Goal: Task Accomplishment & Management: Manage account settings

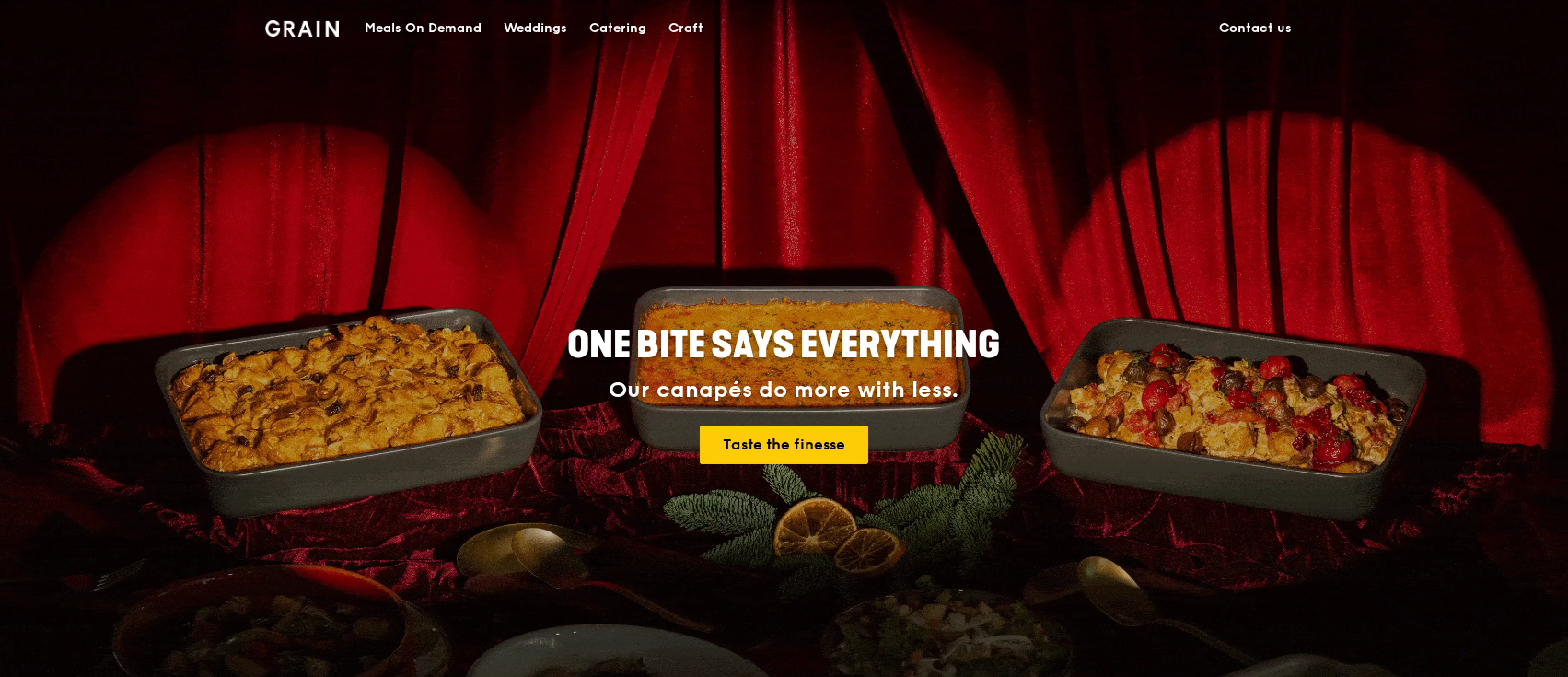
click at [448, 18] on div "Meals On Demand" at bounding box center [423, 28] width 117 height 55
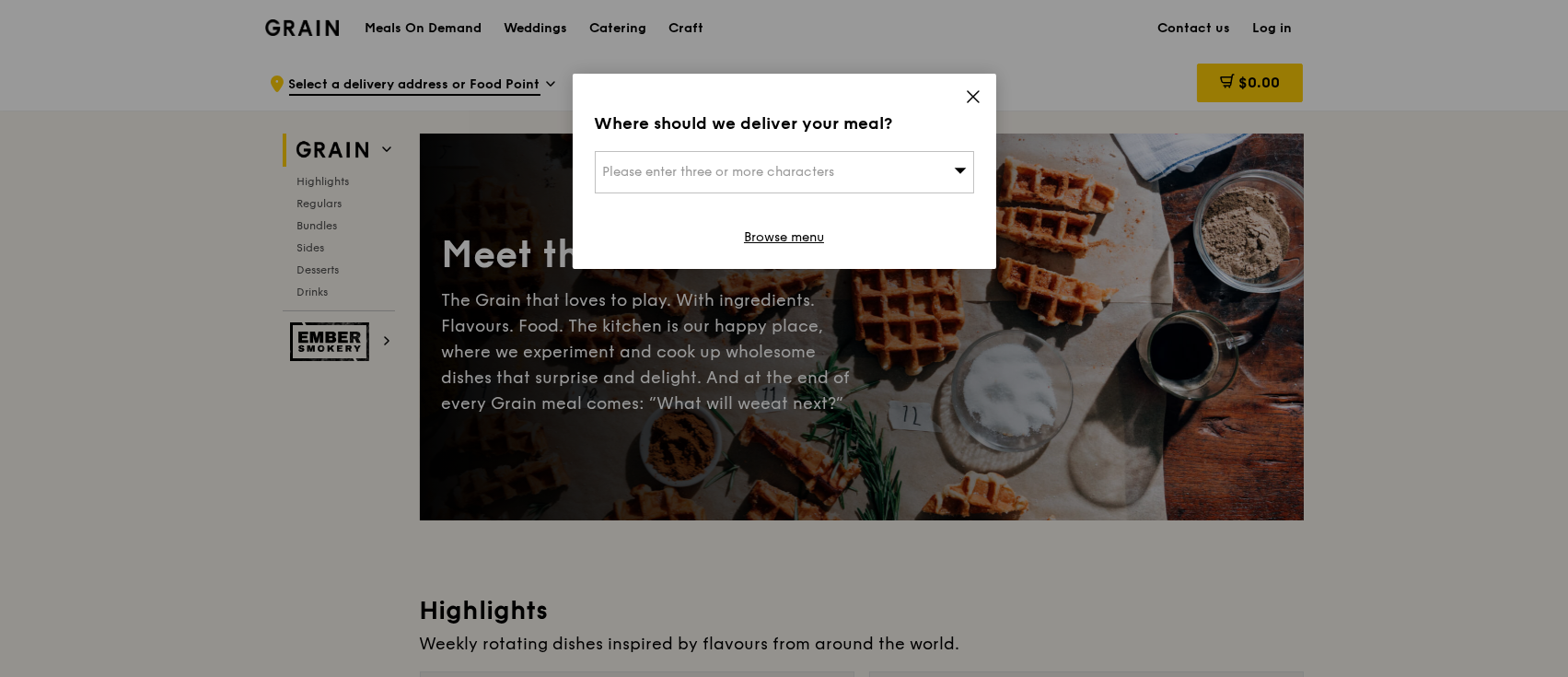
click at [975, 84] on div "Where should we deliver your meal? Please enter three or more characters Browse…" at bounding box center [784, 171] width 424 height 195
click at [960, 109] on div "Where should we deliver your meal? Please enter three or more characters Browse…" at bounding box center [784, 171] width 424 height 195
click at [972, 96] on icon at bounding box center [972, 96] width 11 height 11
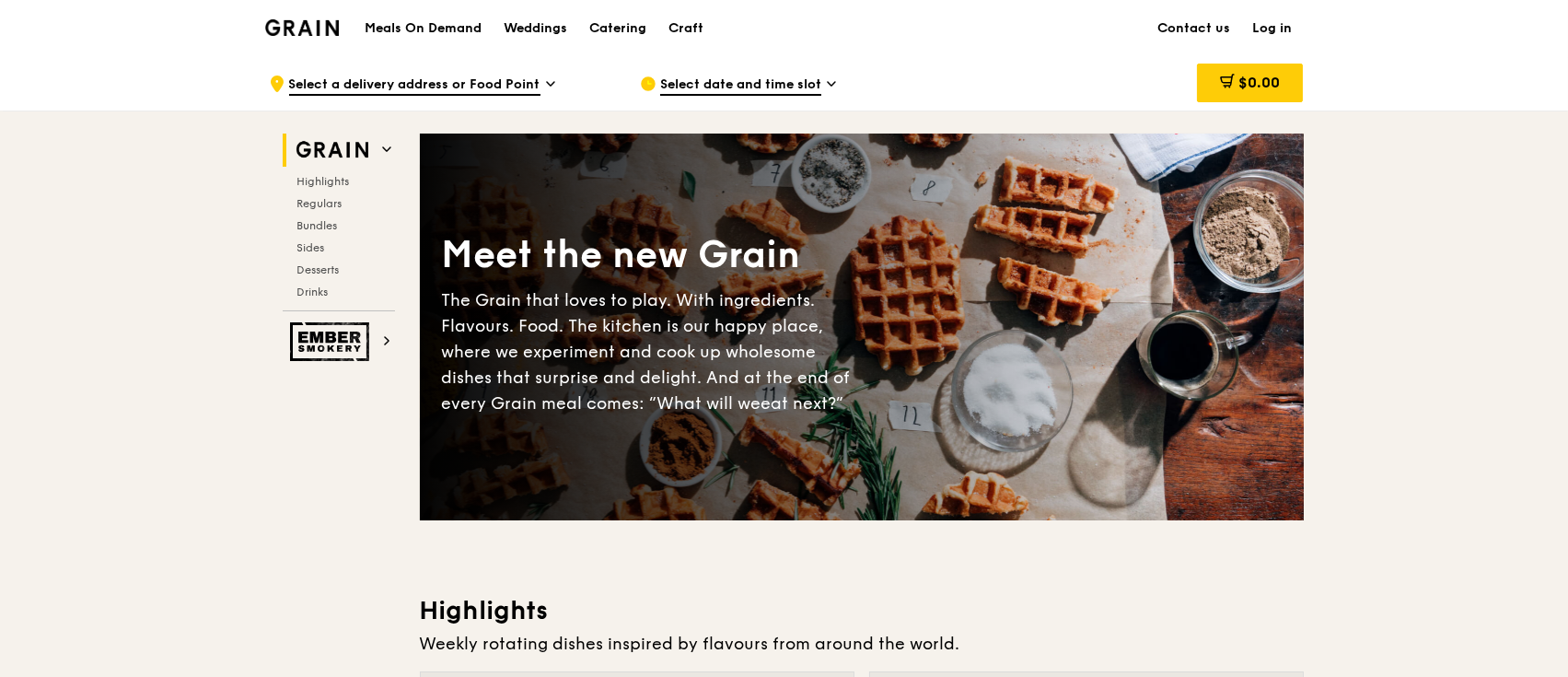
click at [1285, 33] on link "Log in" at bounding box center [1274, 28] width 62 height 55
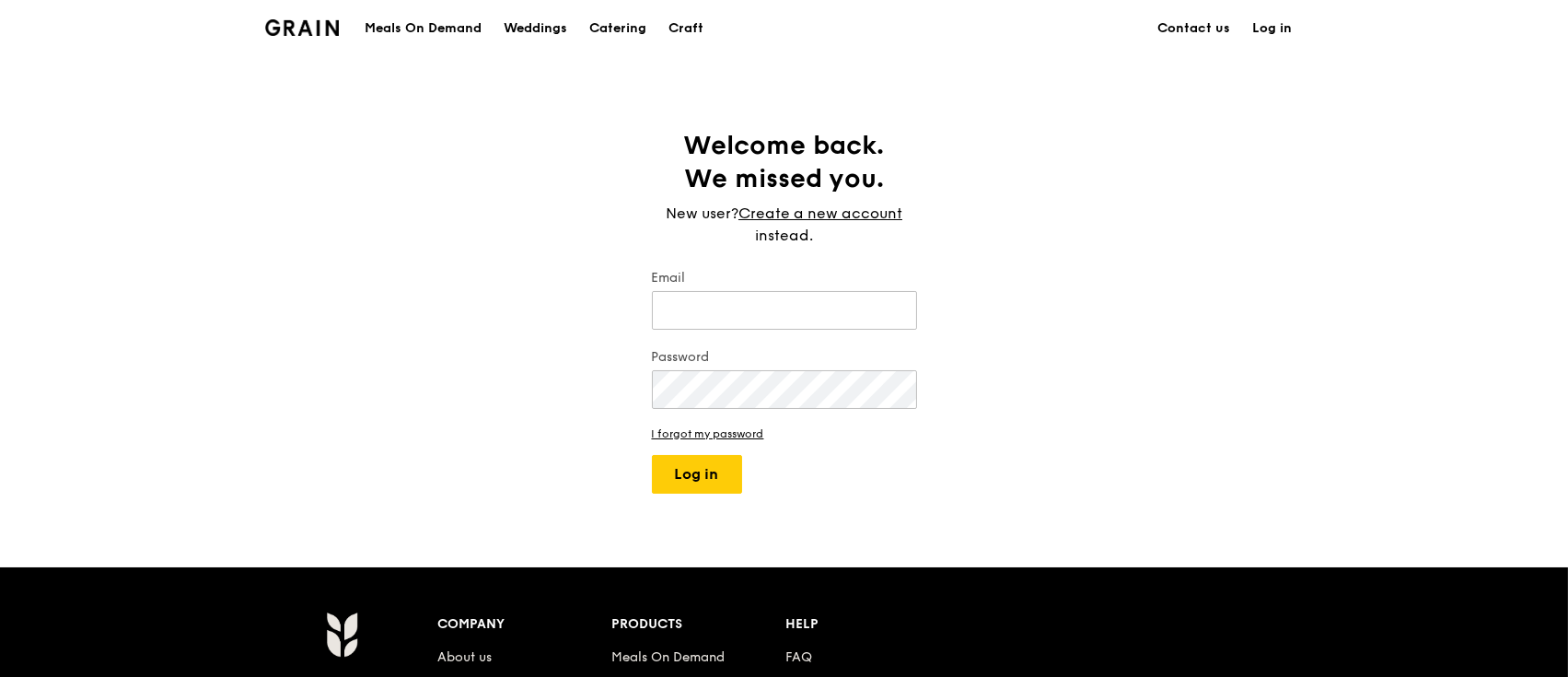
type input "sgadmin@adm.com"
click at [680, 474] on button "Log in" at bounding box center [696, 474] width 90 height 39
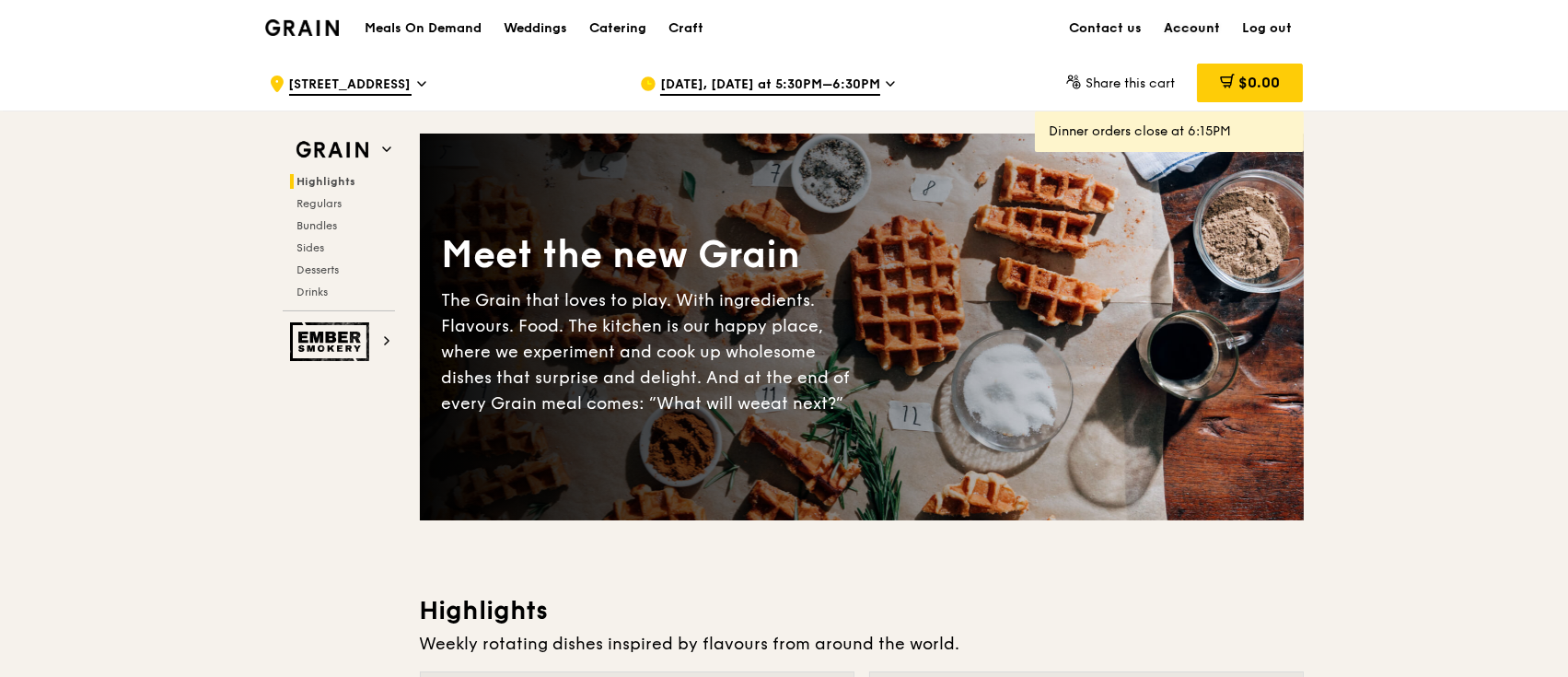
click at [1186, 25] on link "Account" at bounding box center [1192, 28] width 78 height 55
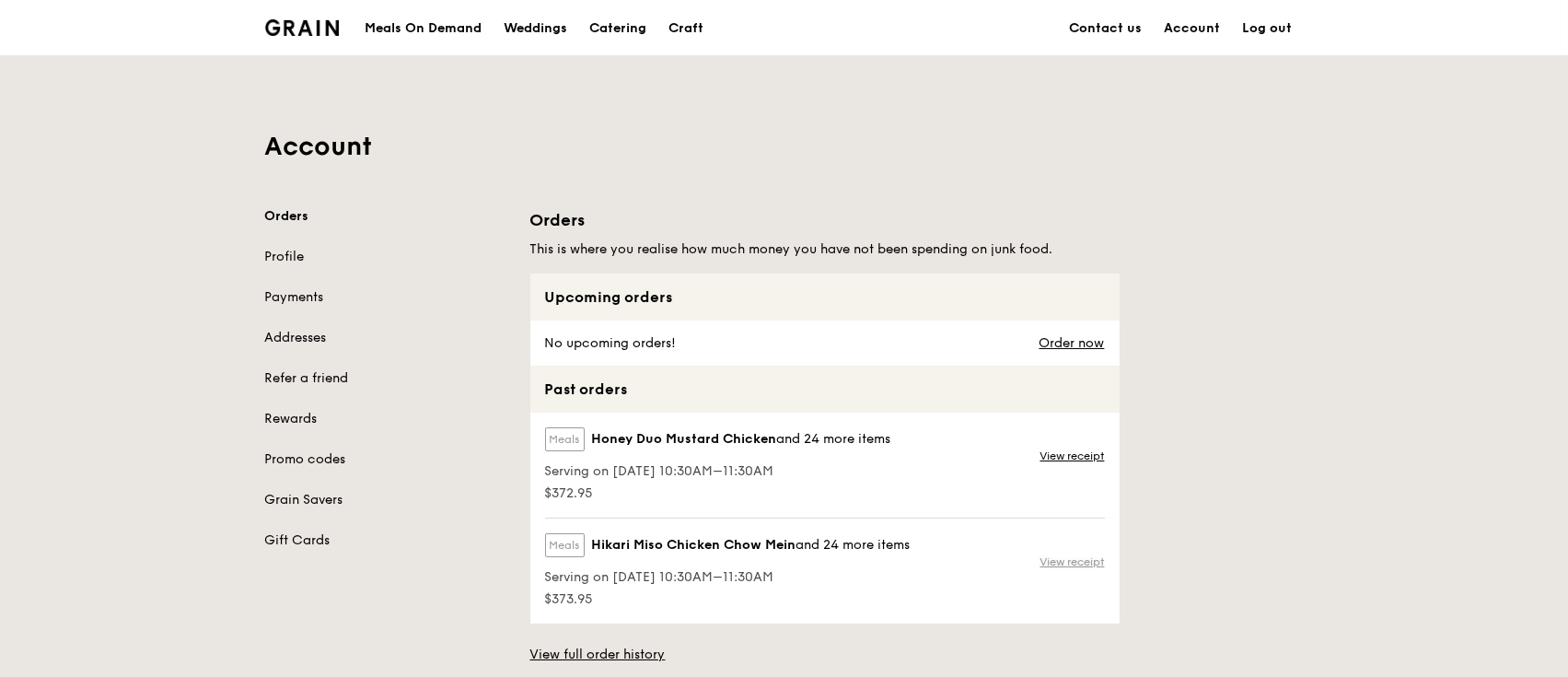
click at [1075, 558] on link "View receipt" at bounding box center [1073, 561] width 65 height 14
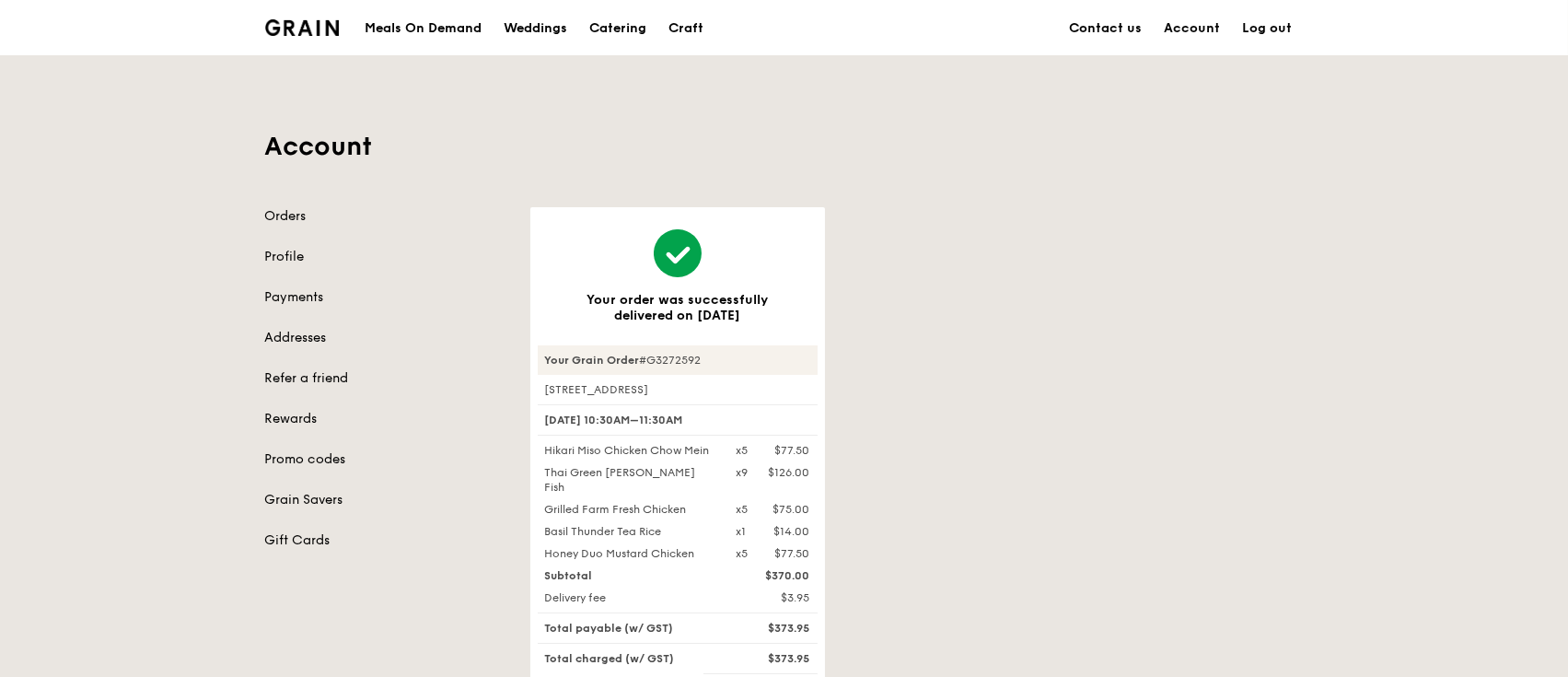
scroll to position [592, 0]
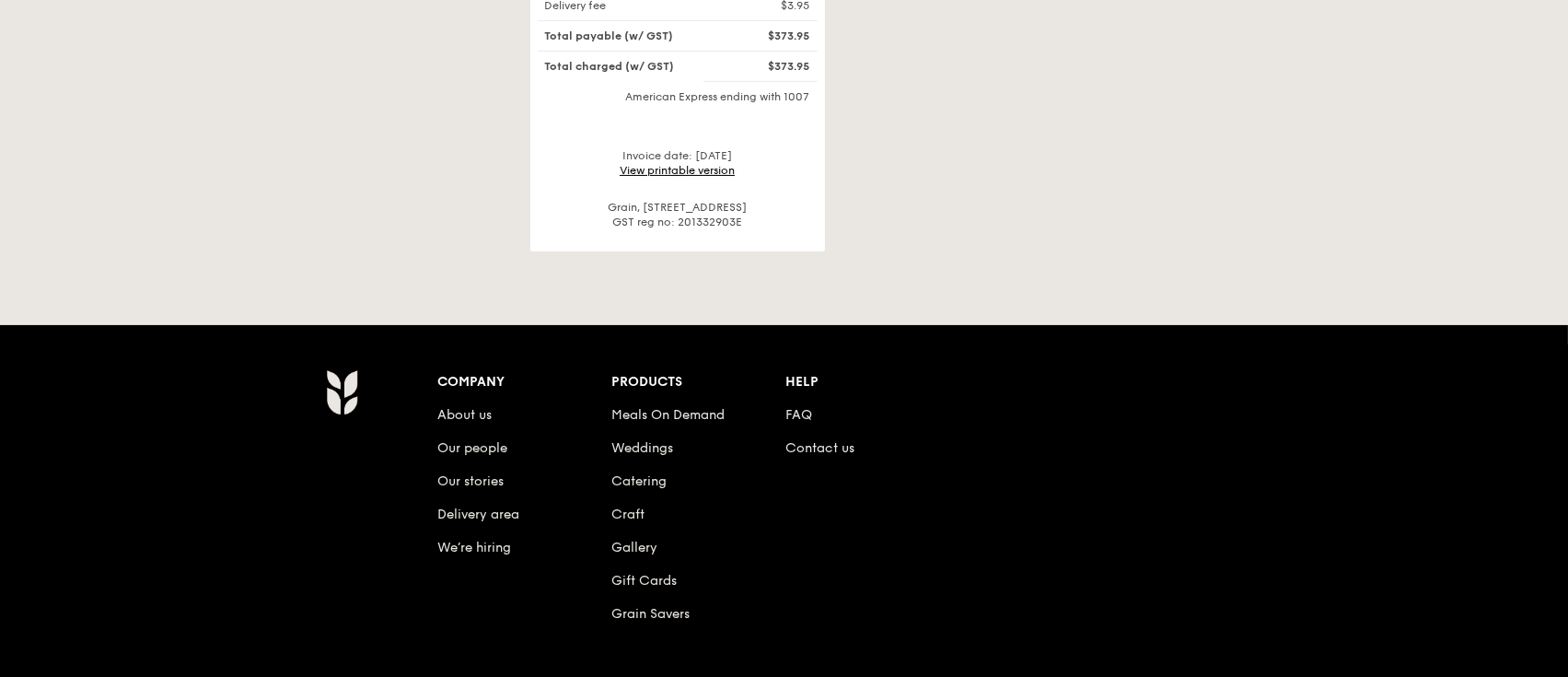
click at [720, 164] on link "View printable version" at bounding box center [677, 170] width 115 height 13
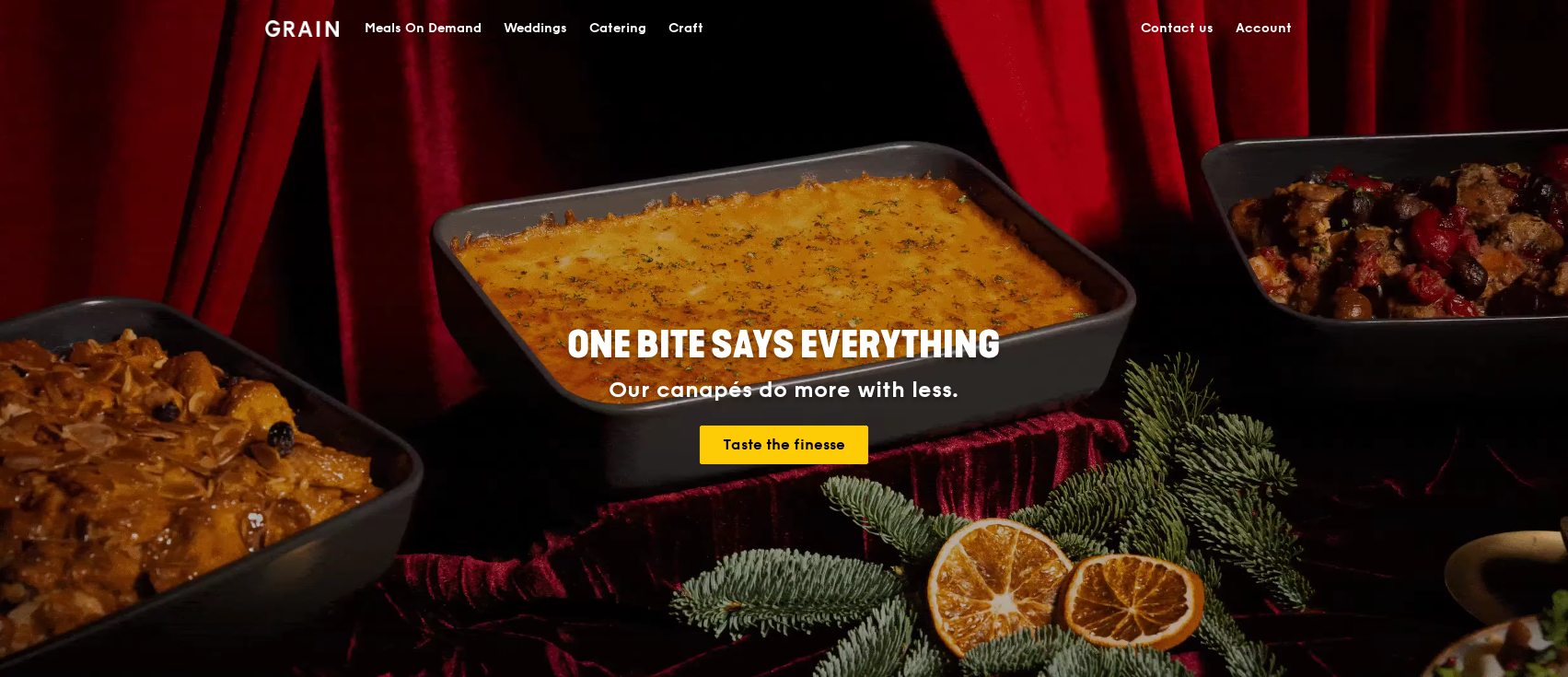
click at [1263, 20] on link "Account" at bounding box center [1264, 28] width 78 height 55
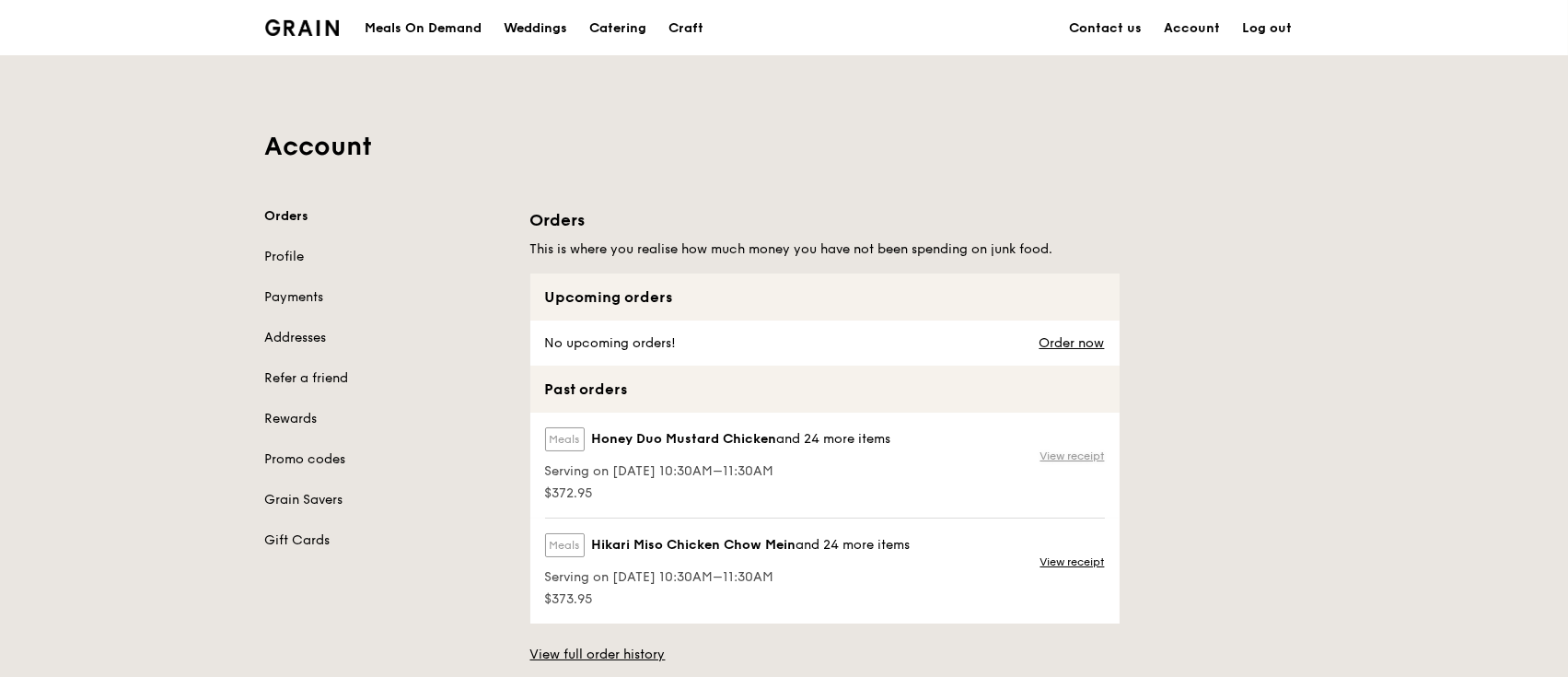
click at [1069, 449] on link "View receipt" at bounding box center [1073, 455] width 65 height 14
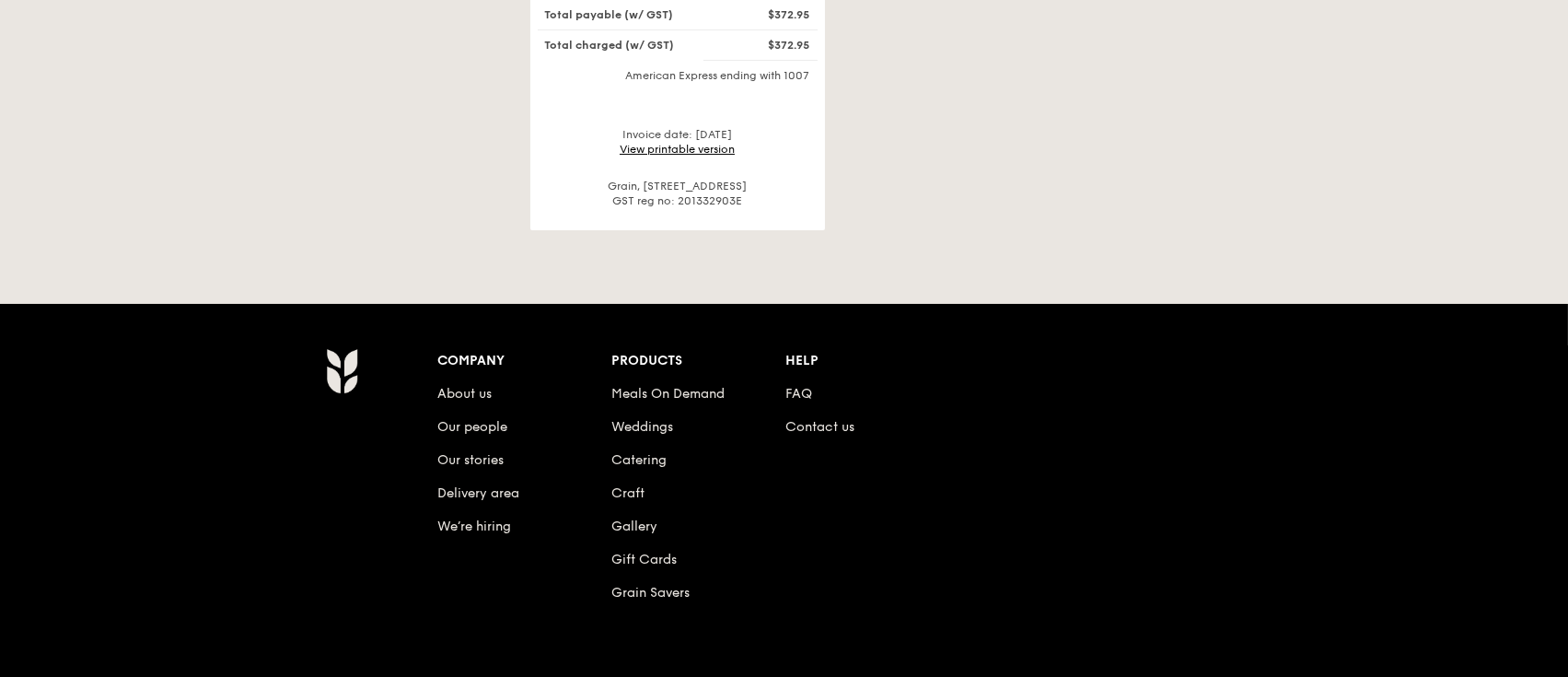
scroll to position [153, 0]
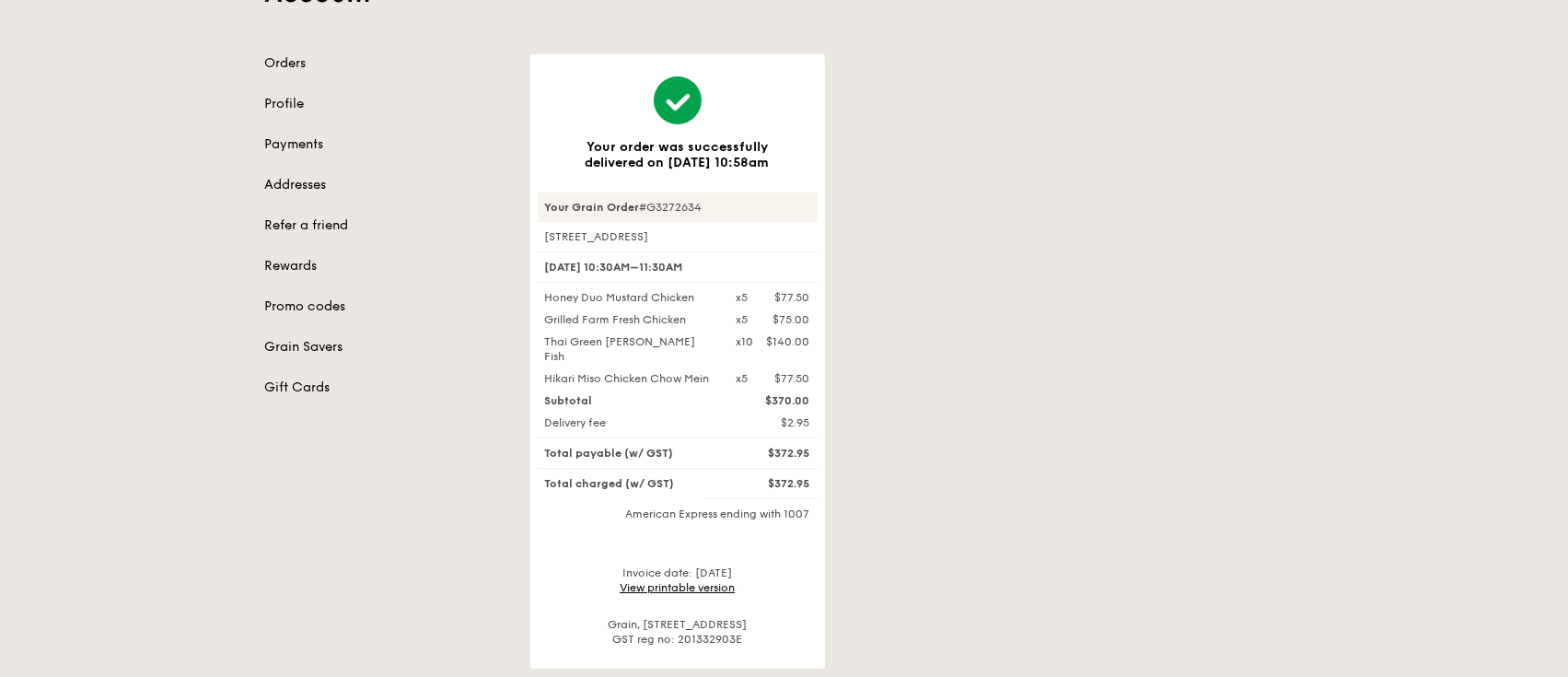
click at [692, 581] on link "View printable version" at bounding box center [677, 587] width 115 height 13
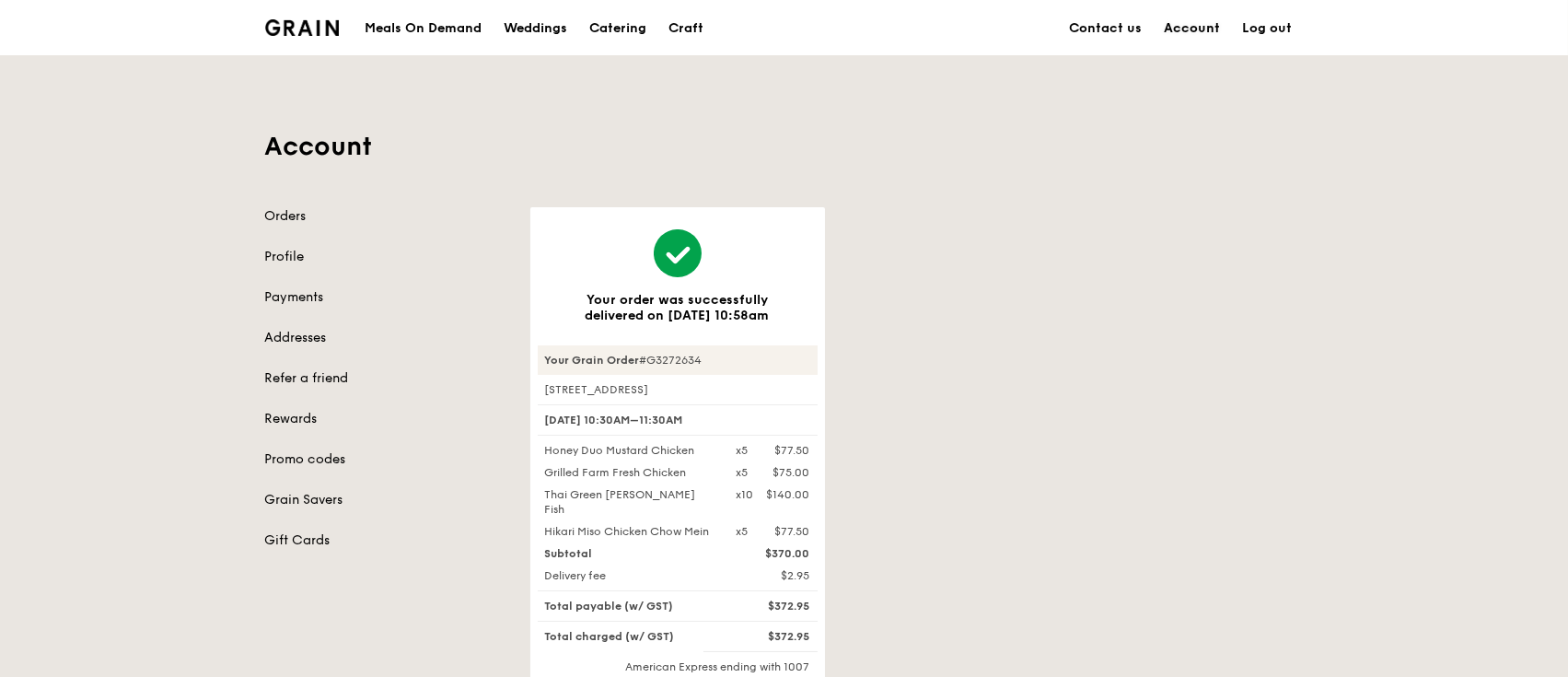
click at [1186, 36] on link "Account" at bounding box center [1192, 28] width 78 height 55
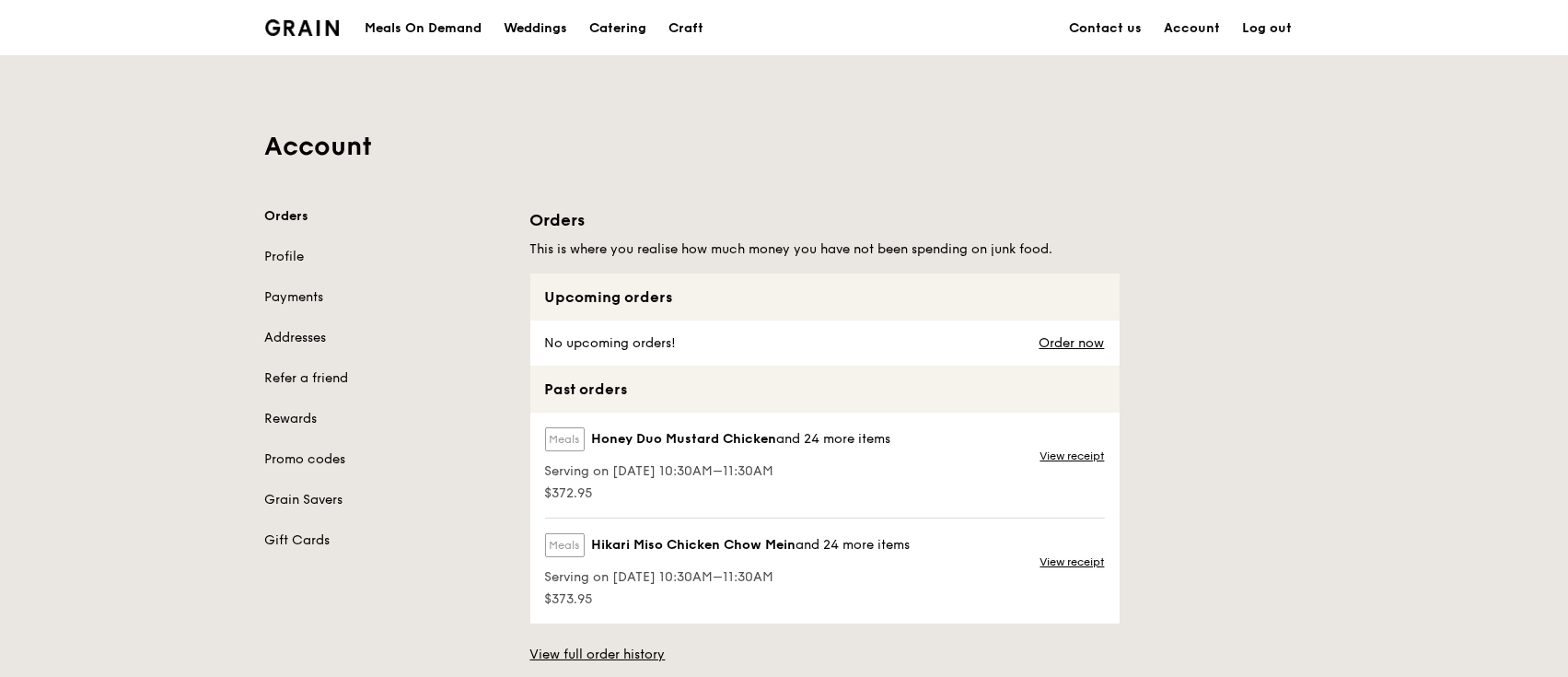
click at [1063, 564] on link "View receipt" at bounding box center [1073, 561] width 65 height 14
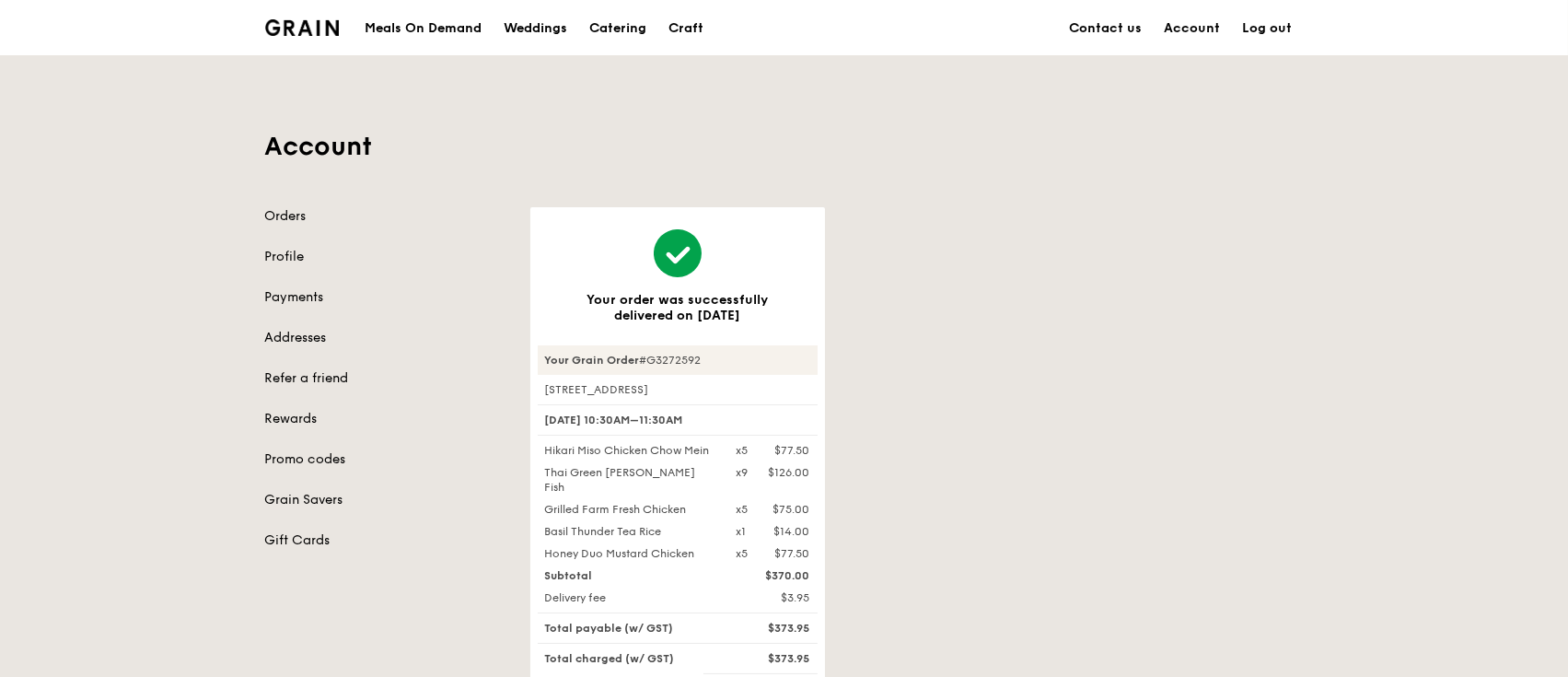
scroll to position [592, 0]
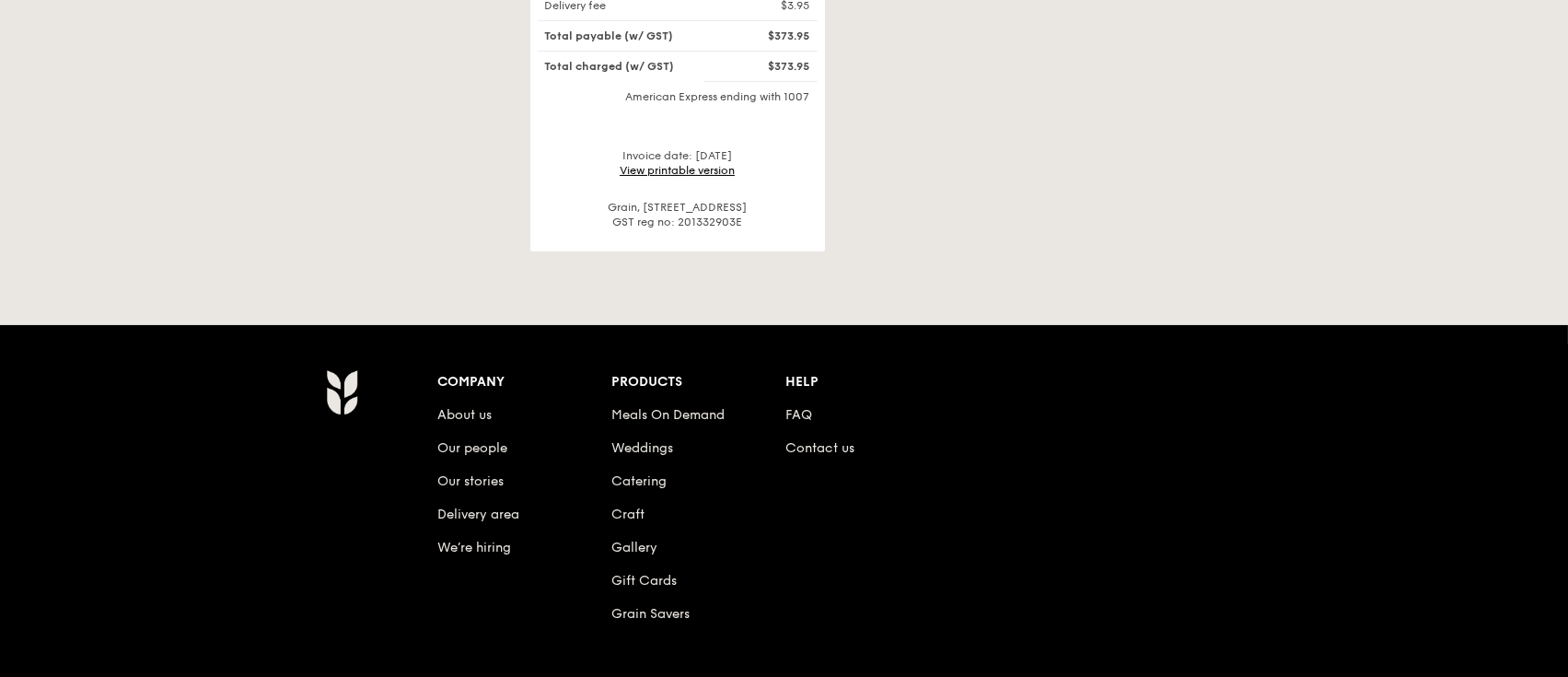
click at [706, 164] on link "View printable version" at bounding box center [677, 170] width 115 height 13
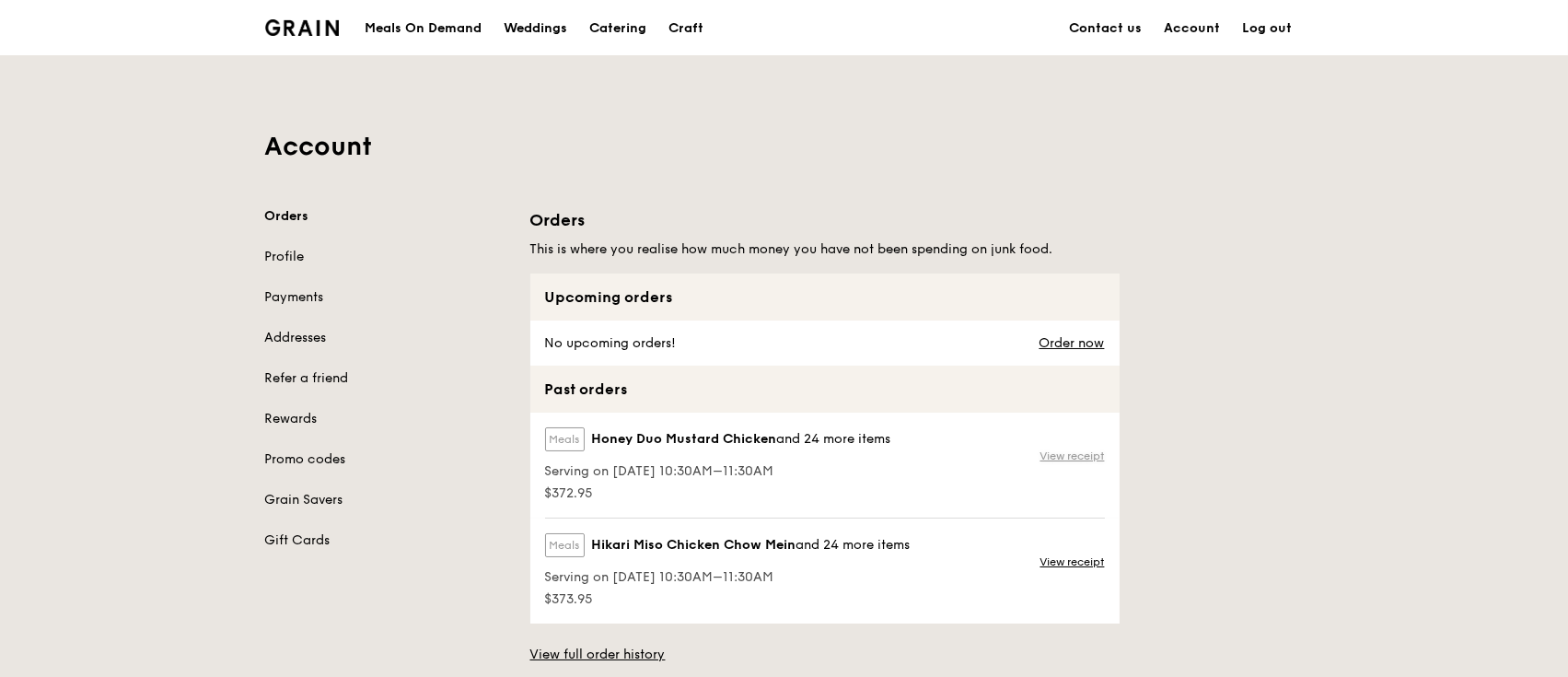
click at [1070, 451] on link "View receipt" at bounding box center [1073, 455] width 65 height 14
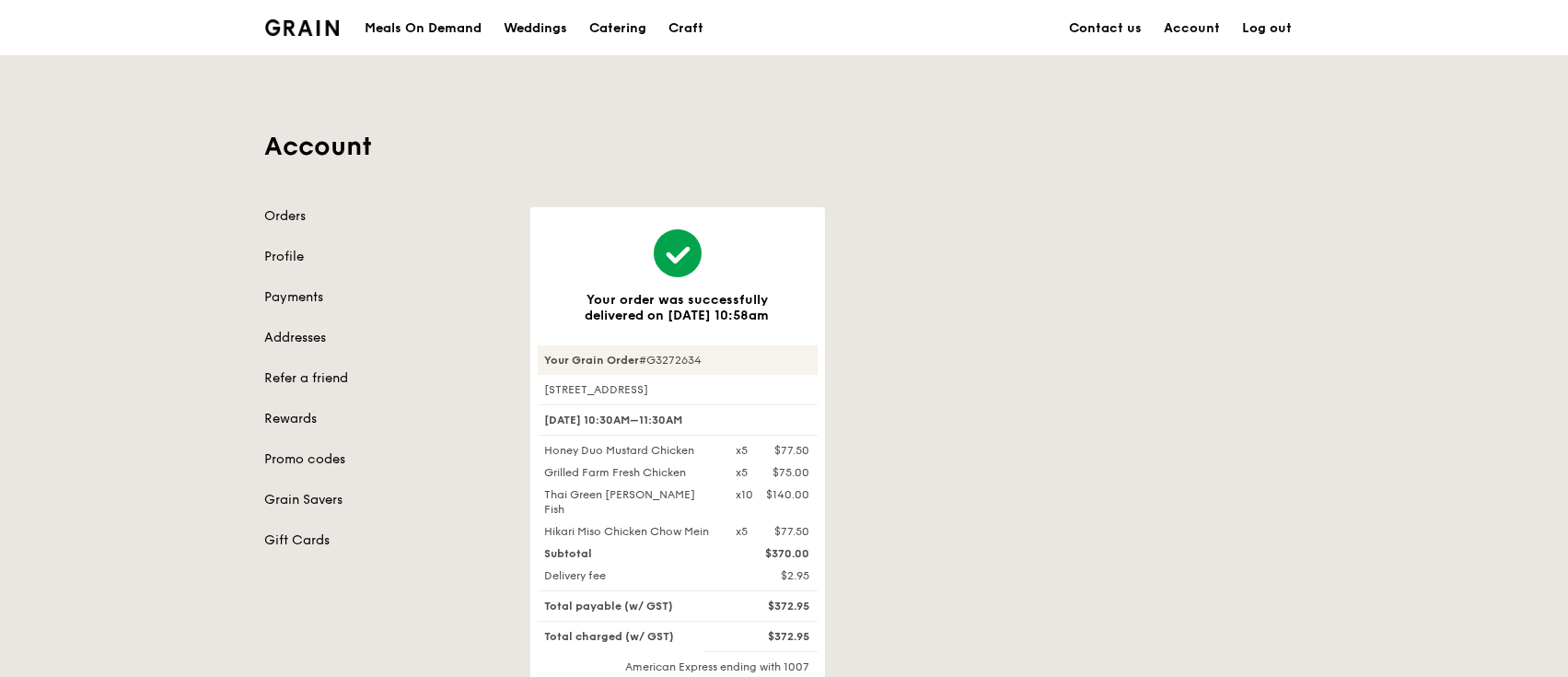
scroll to position [592, 0]
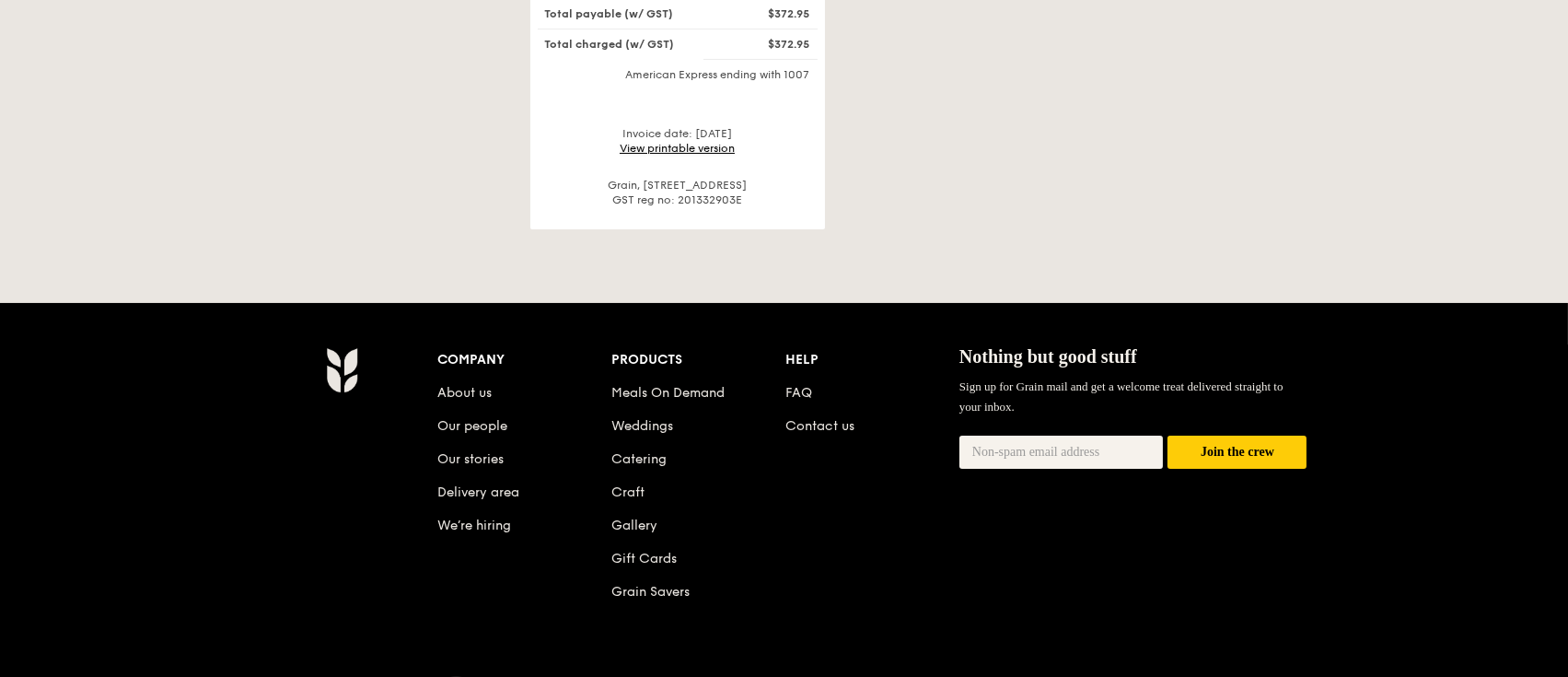
click at [695, 142] on link "View printable version" at bounding box center [677, 148] width 115 height 13
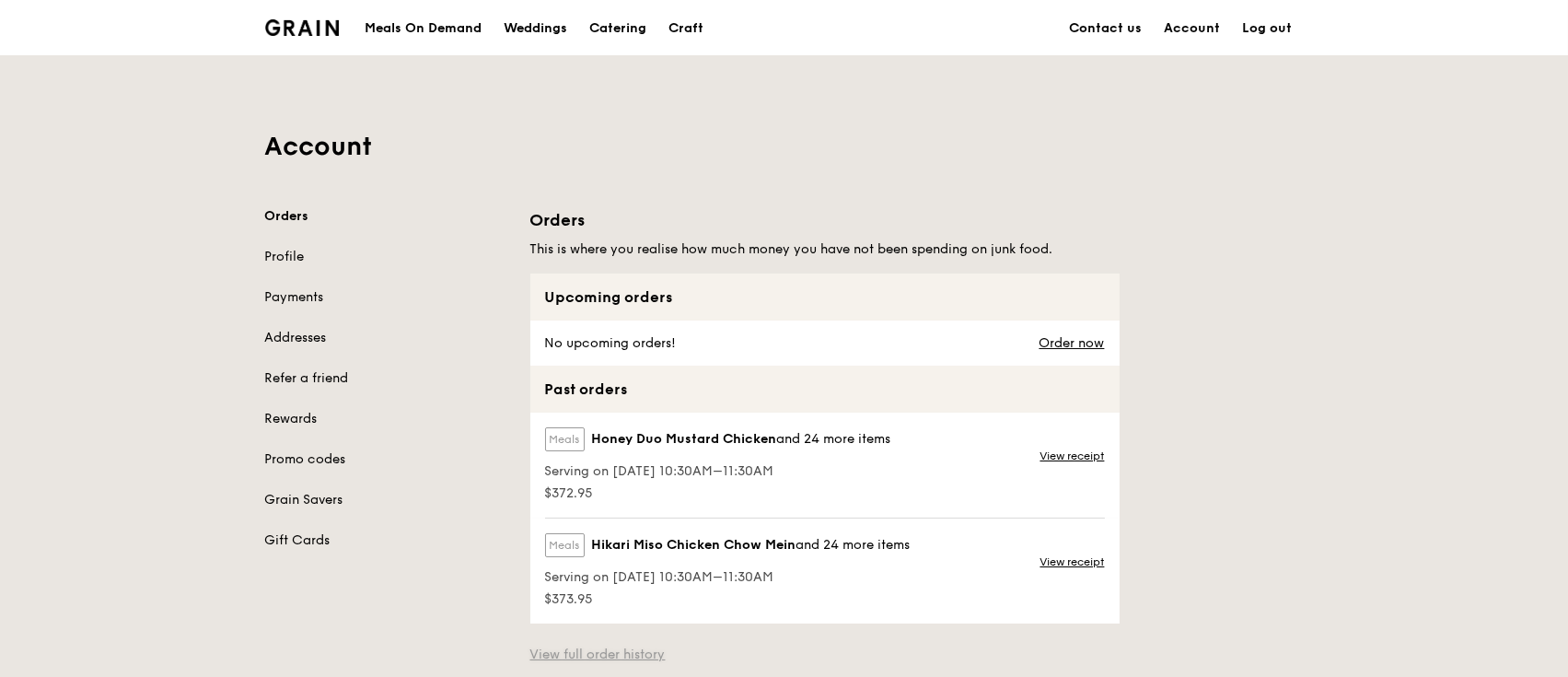
click at [637, 658] on link "View full order history" at bounding box center [598, 655] width 135 height 18
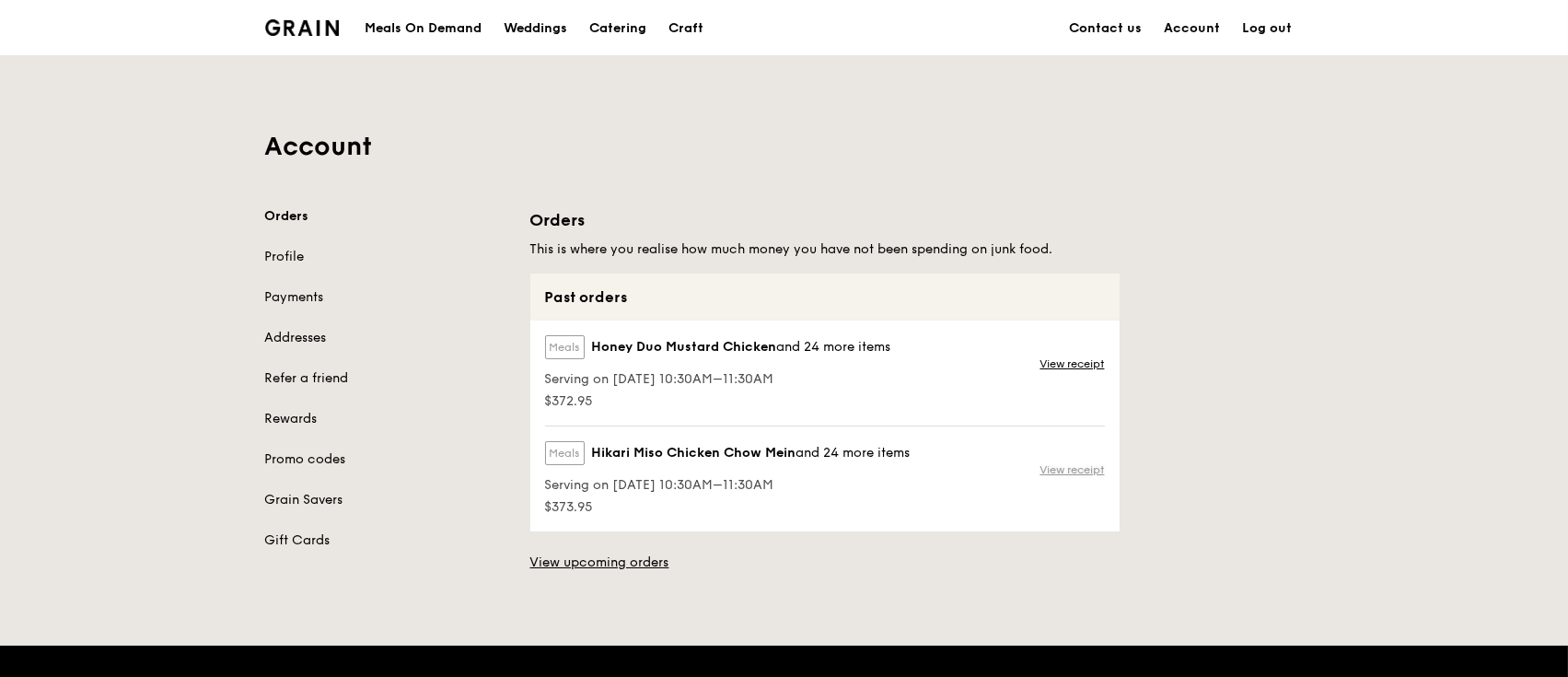
click at [1081, 471] on link "View receipt" at bounding box center [1073, 469] width 65 height 14
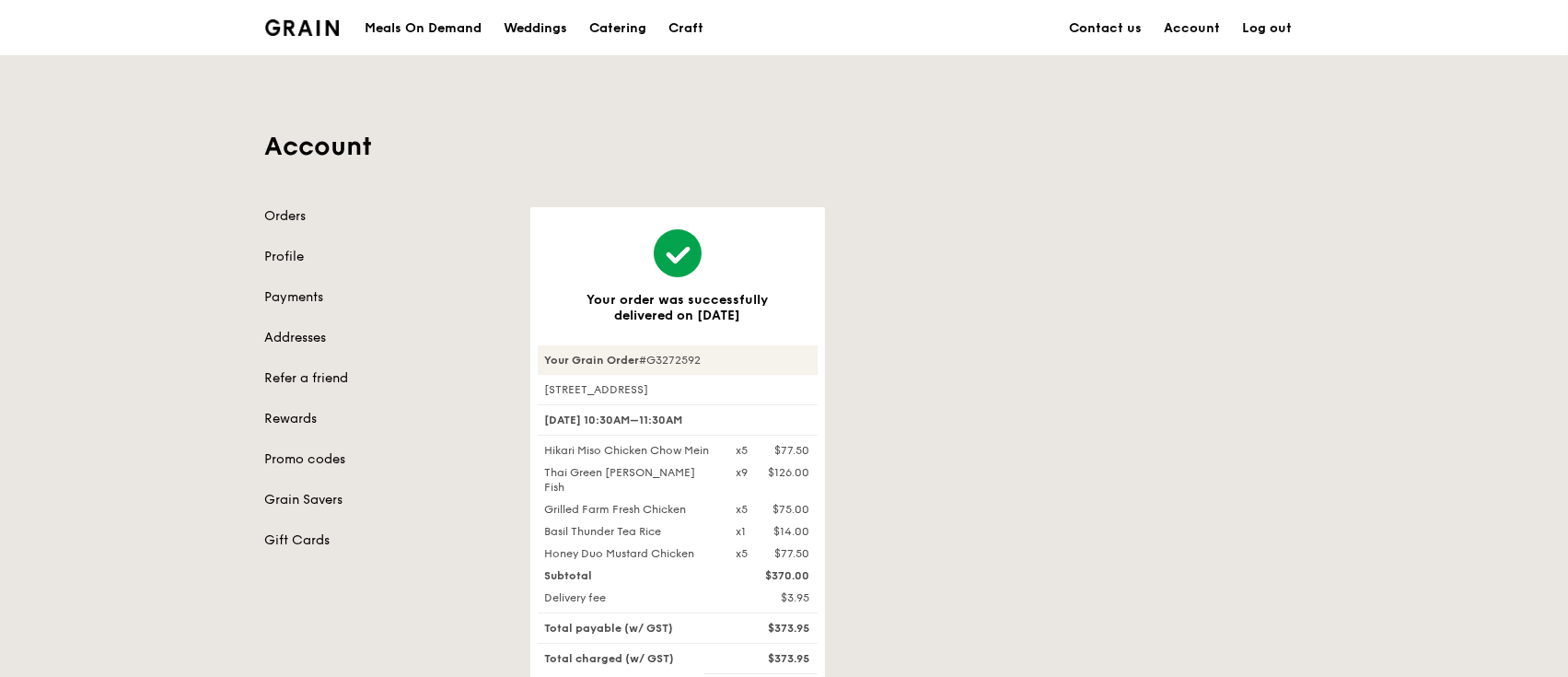
click at [1283, 37] on link "Log out" at bounding box center [1268, 28] width 71 height 55
